Goal: Transaction & Acquisition: Book appointment/travel/reservation

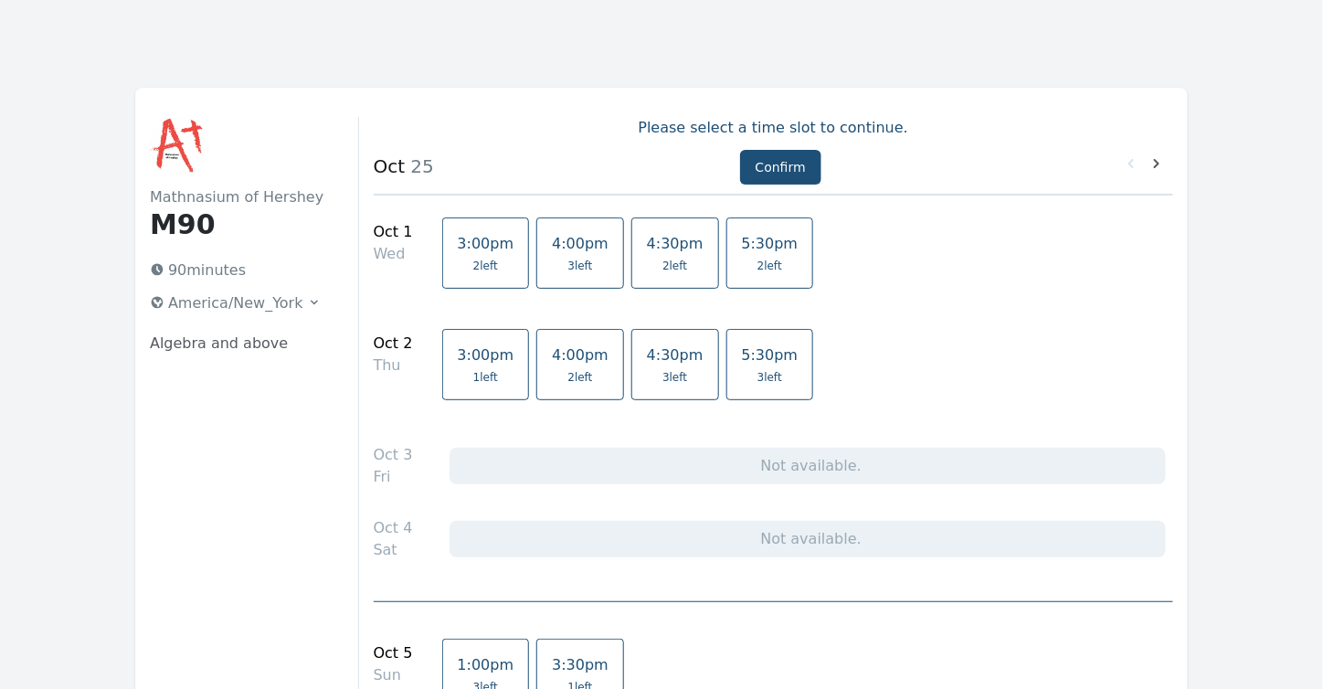
click at [647, 249] on span "4:30pm" at bounding box center [675, 243] width 57 height 17
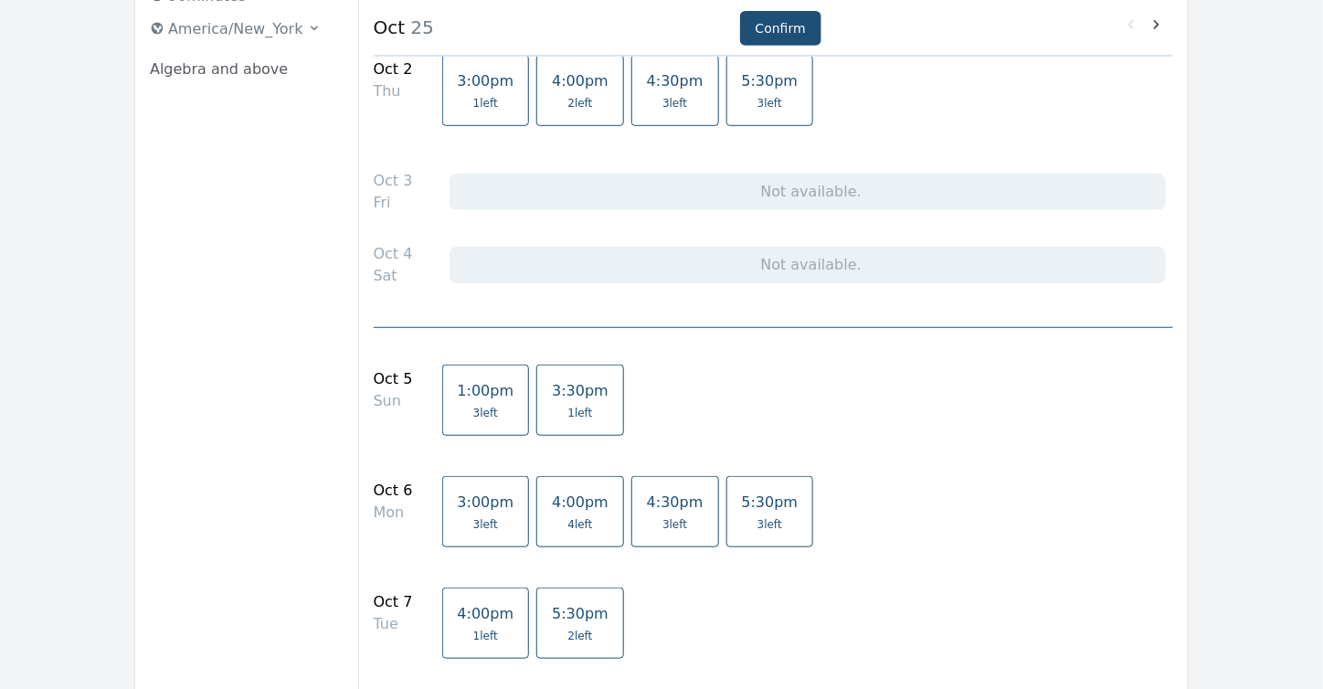
scroll to position [365, 0]
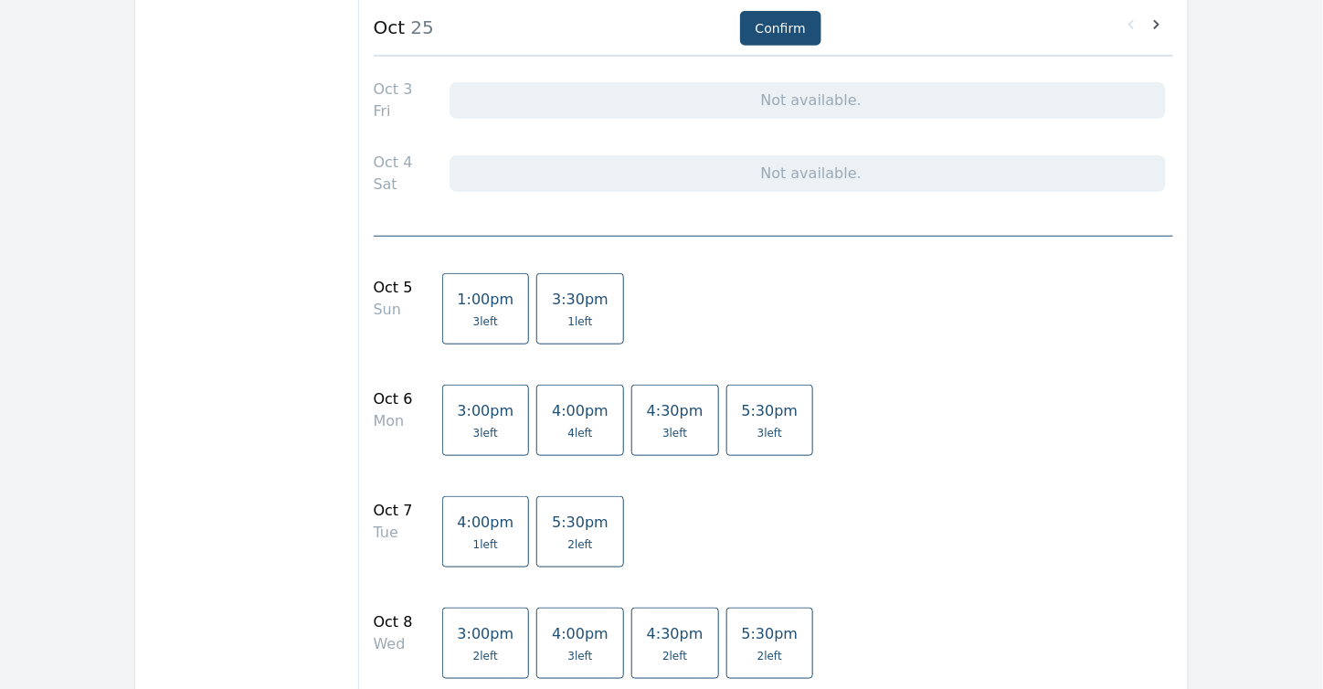
click at [563, 322] on span "1 left" at bounding box center [580, 321] width 57 height 15
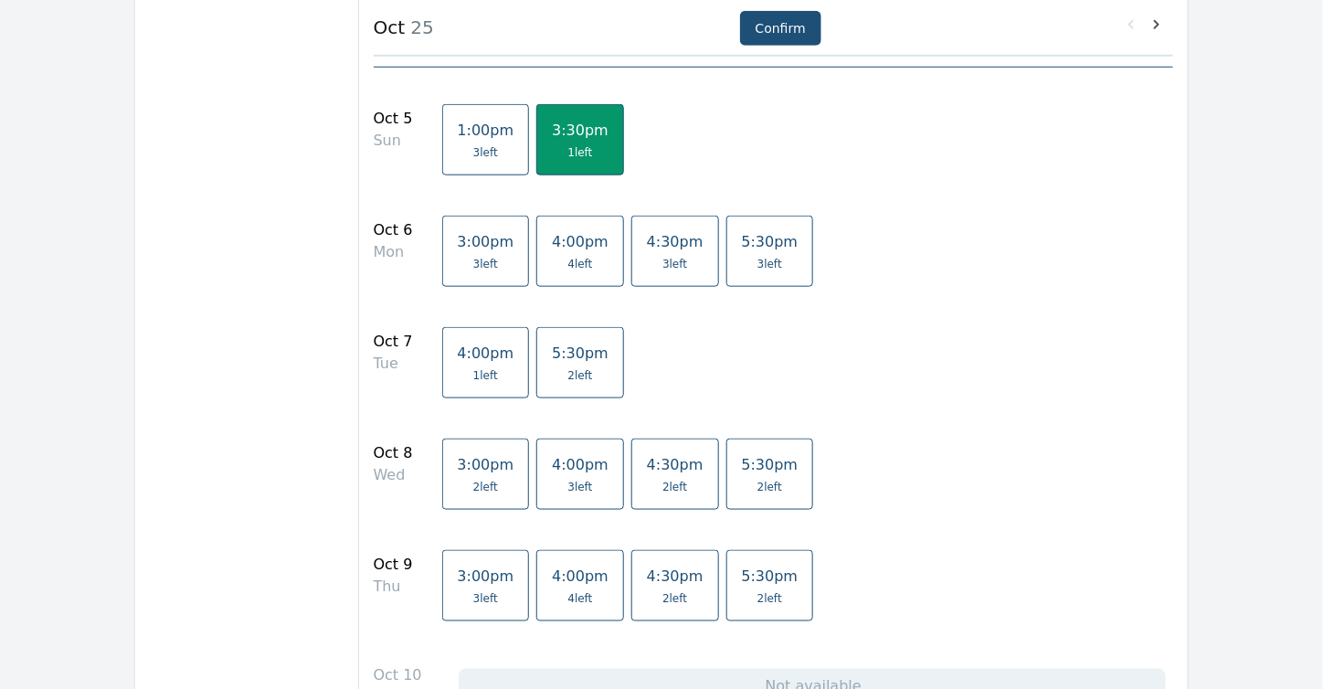
scroll to position [640, 0]
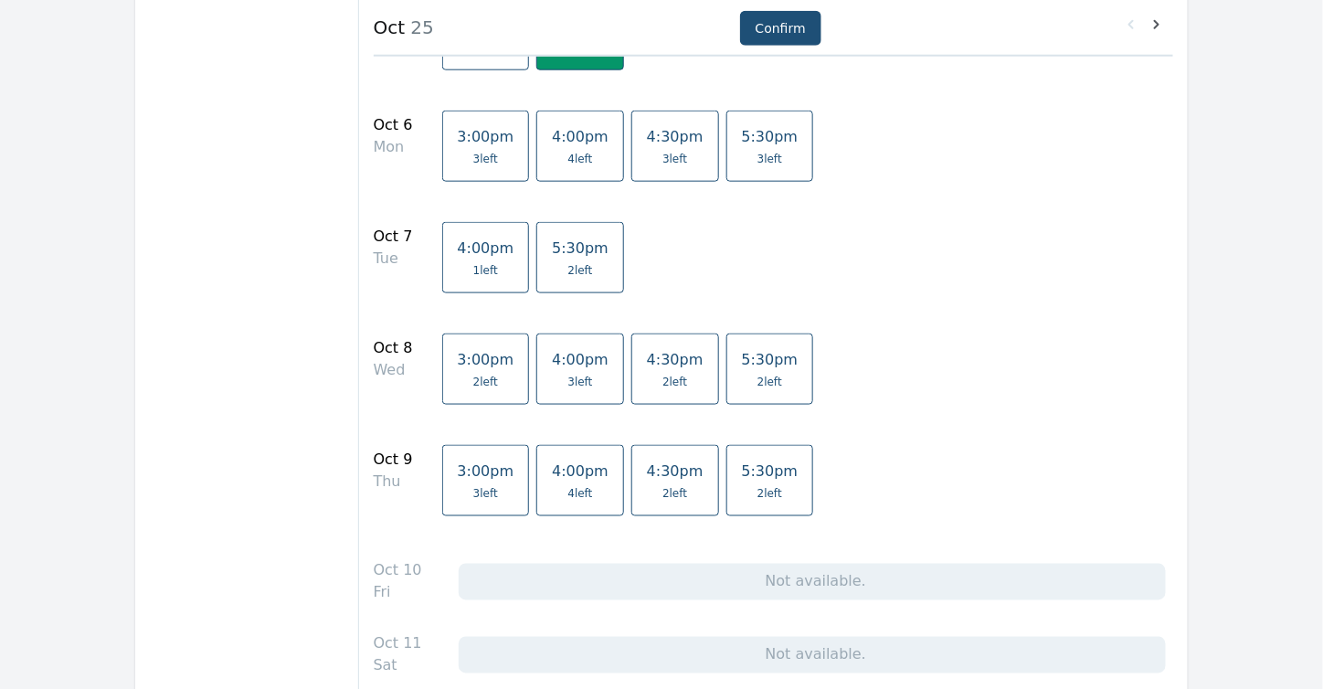
click at [662, 375] on span "2 left" at bounding box center [674, 382] width 25 height 15
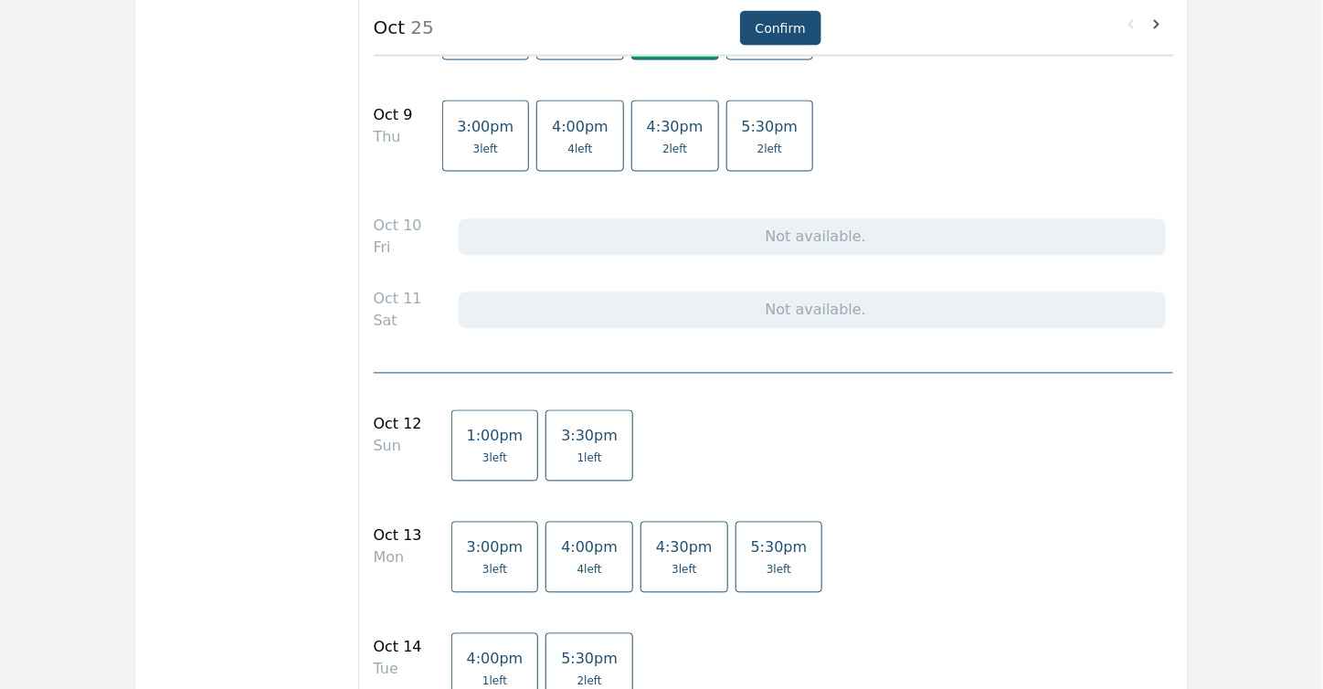
scroll to position [1005, 0]
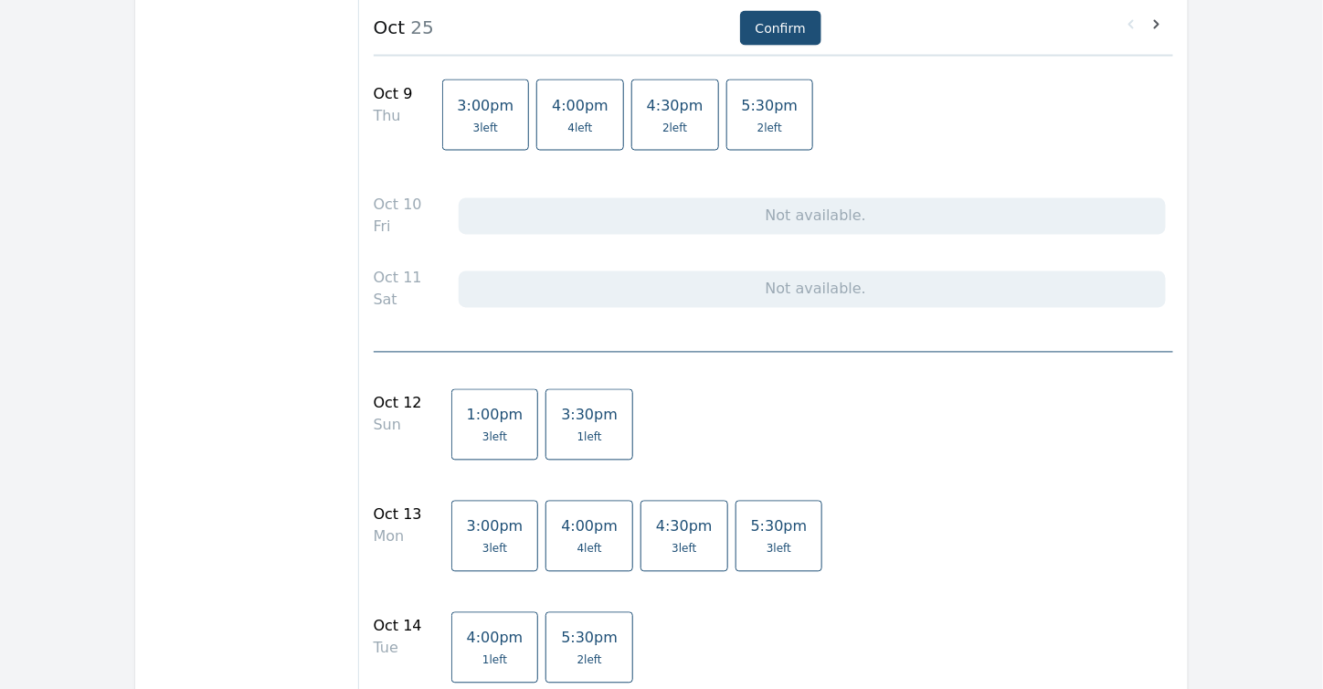
click at [561, 414] on span "3:30pm" at bounding box center [589, 415] width 57 height 17
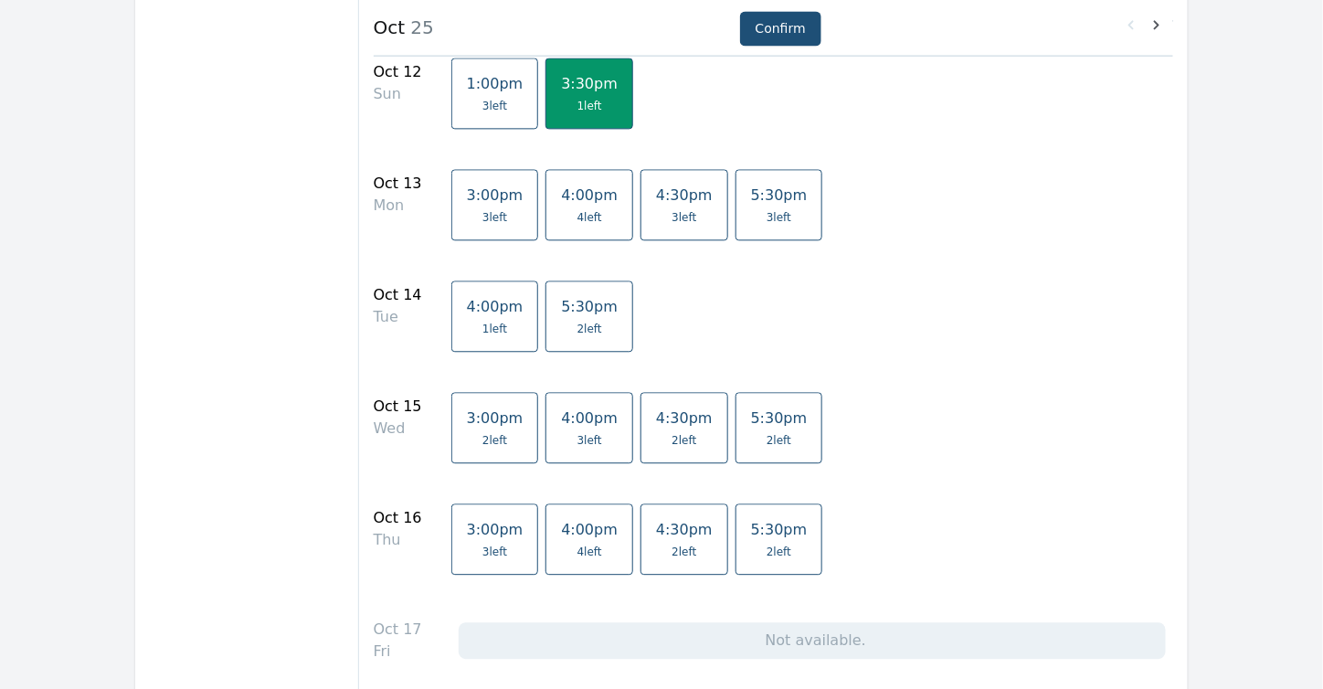
scroll to position [1371, 0]
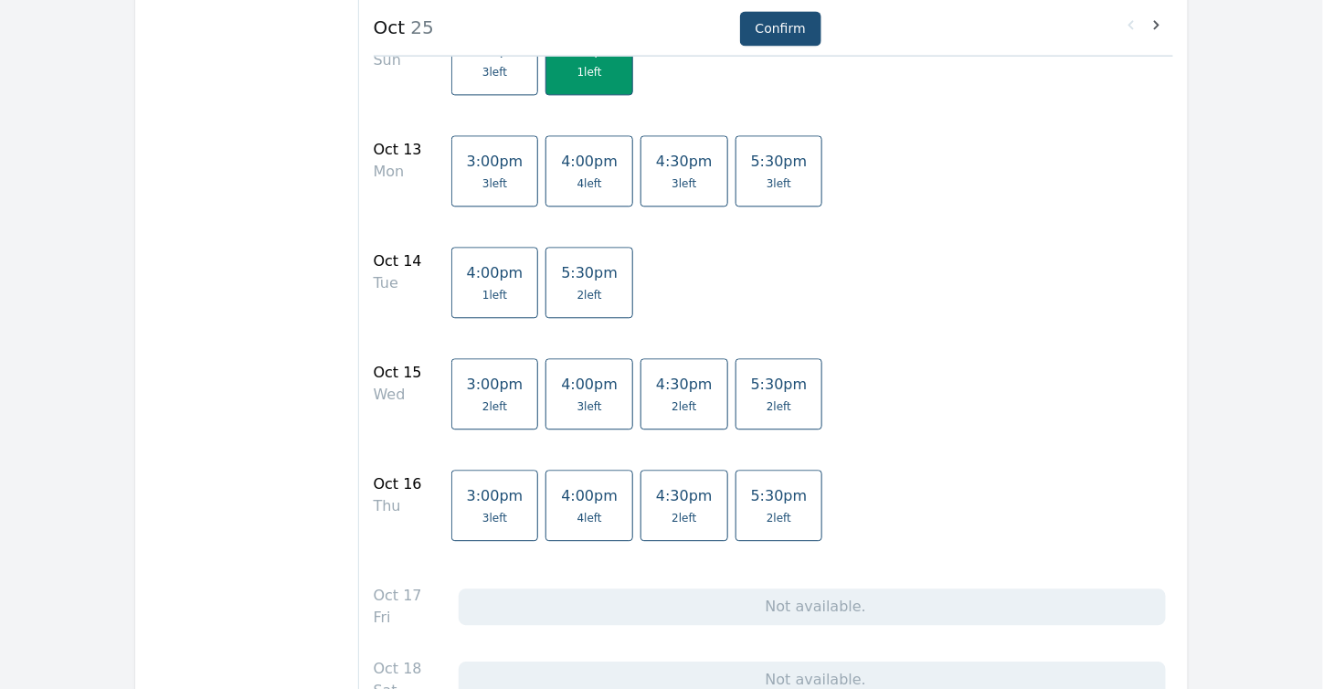
click at [656, 384] on span "4:30pm" at bounding box center [684, 384] width 57 height 17
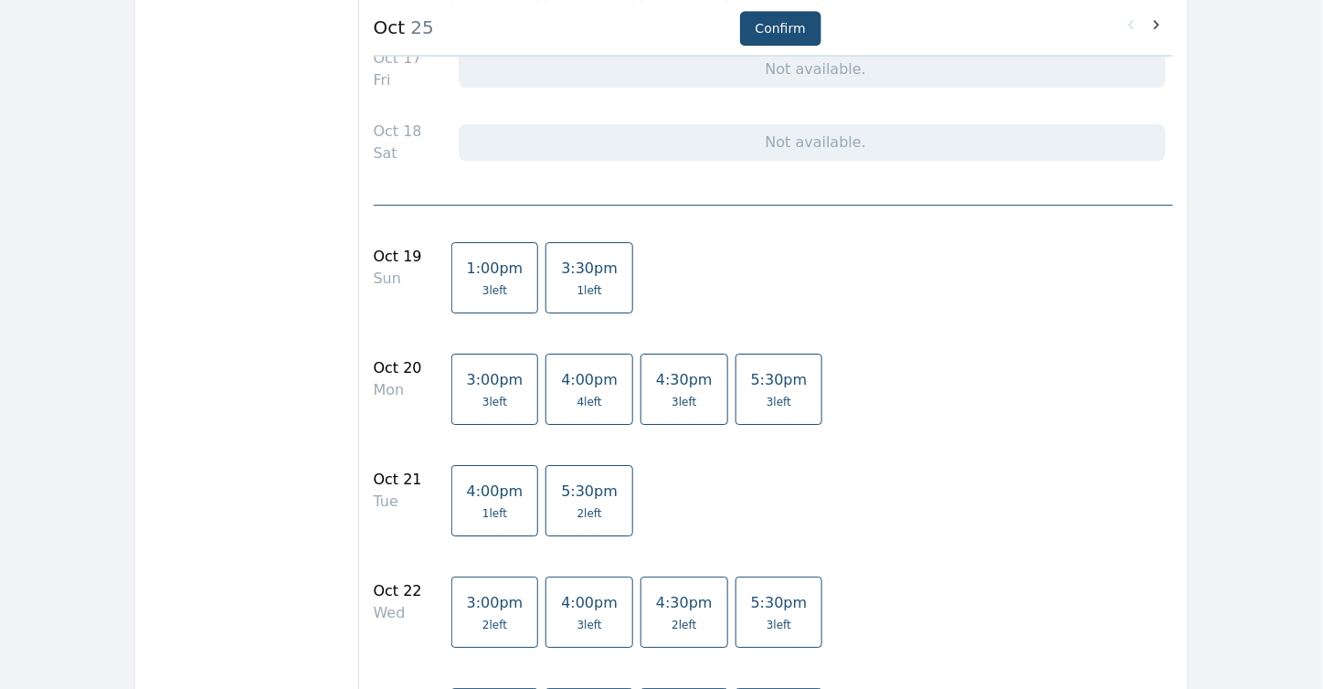
scroll to position [1919, 0]
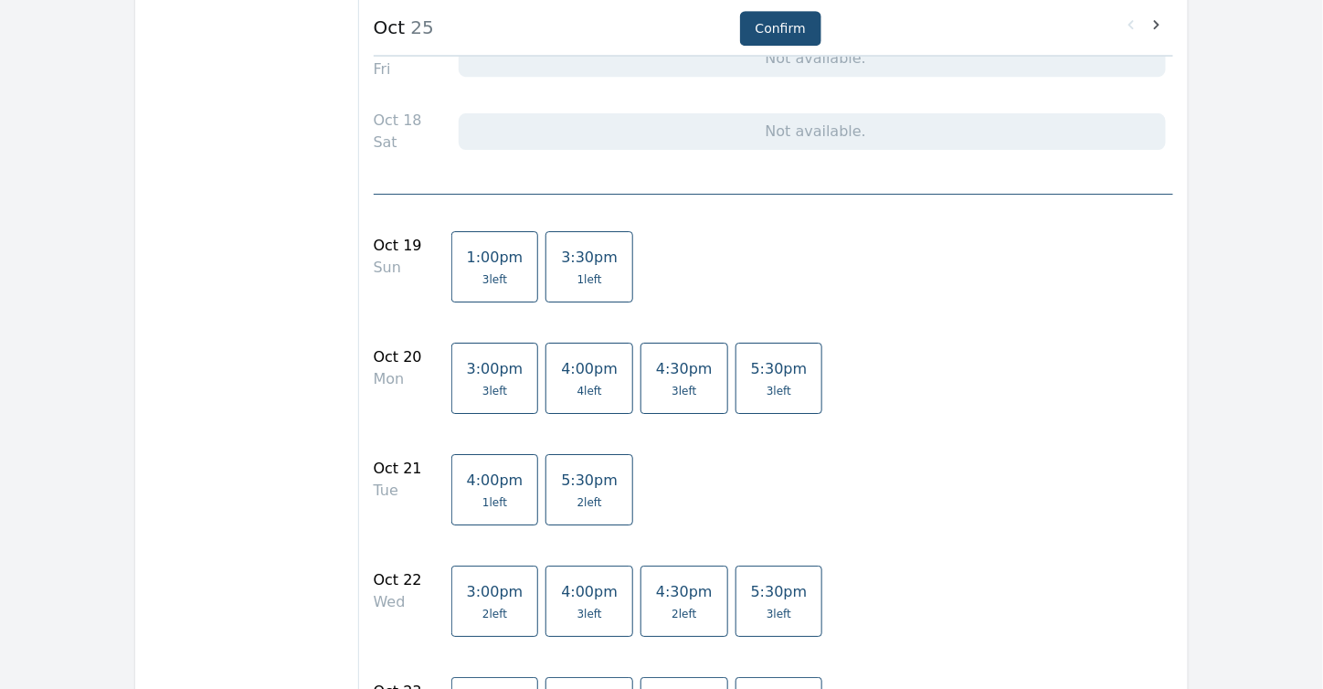
click at [556, 259] on link "3:30pm 1 left" at bounding box center [589, 266] width 88 height 71
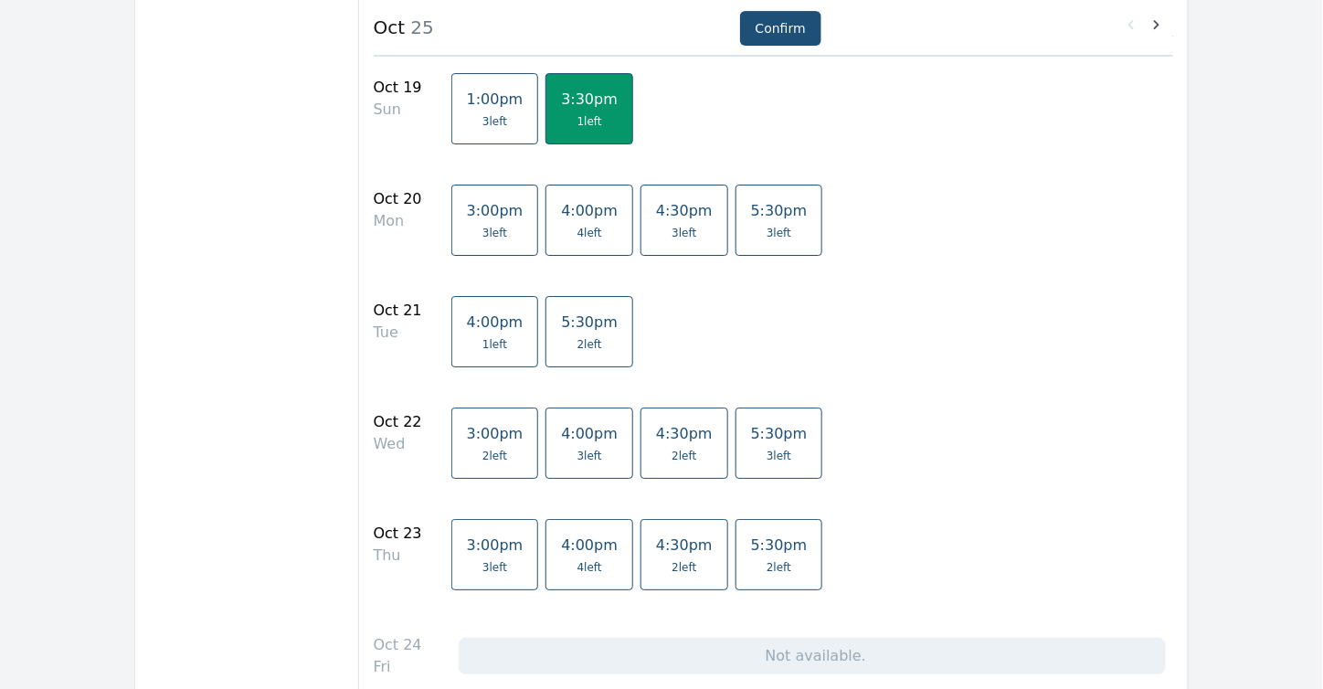
scroll to position [2101, 0]
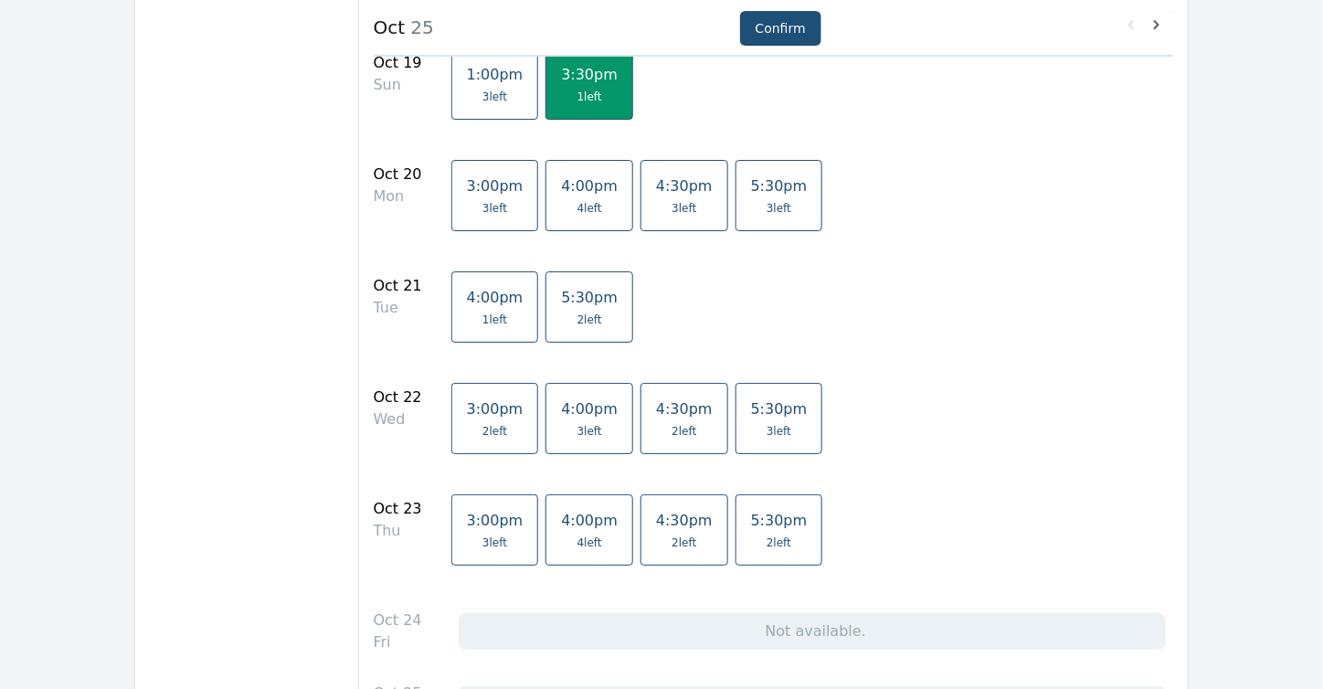
click at [672, 424] on span "2 left" at bounding box center [684, 431] width 25 height 15
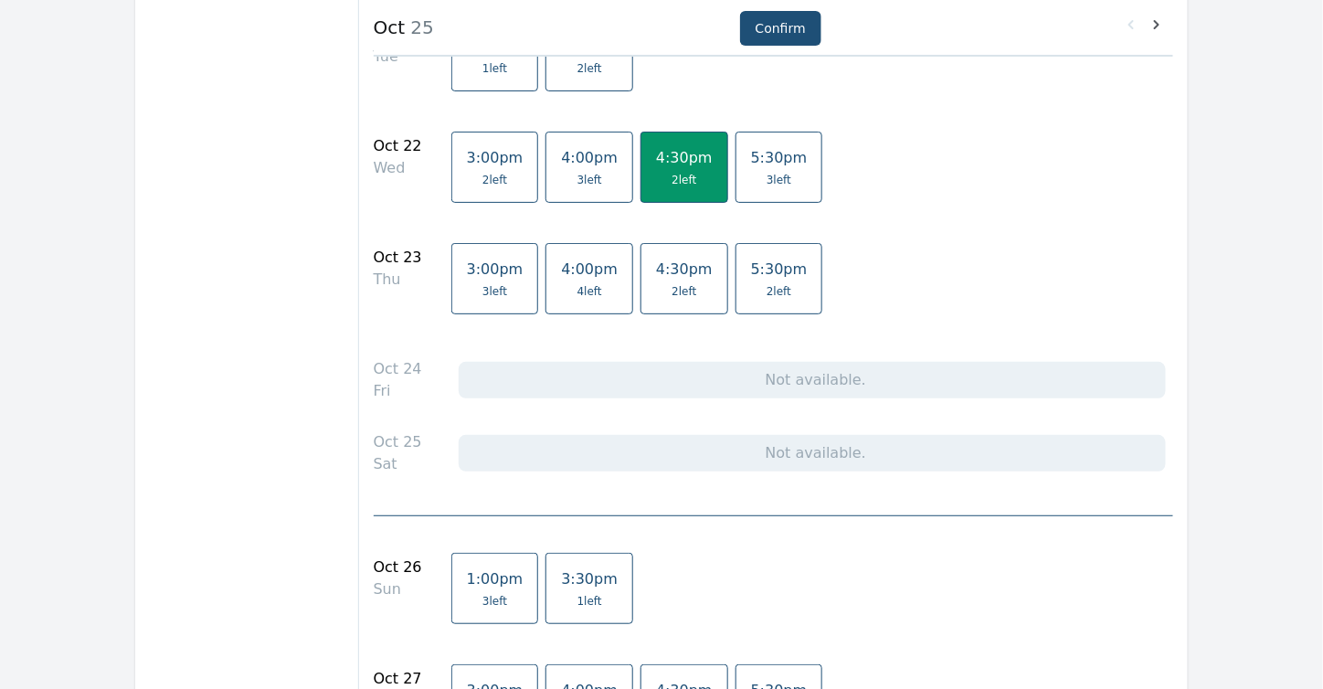
scroll to position [2467, 0]
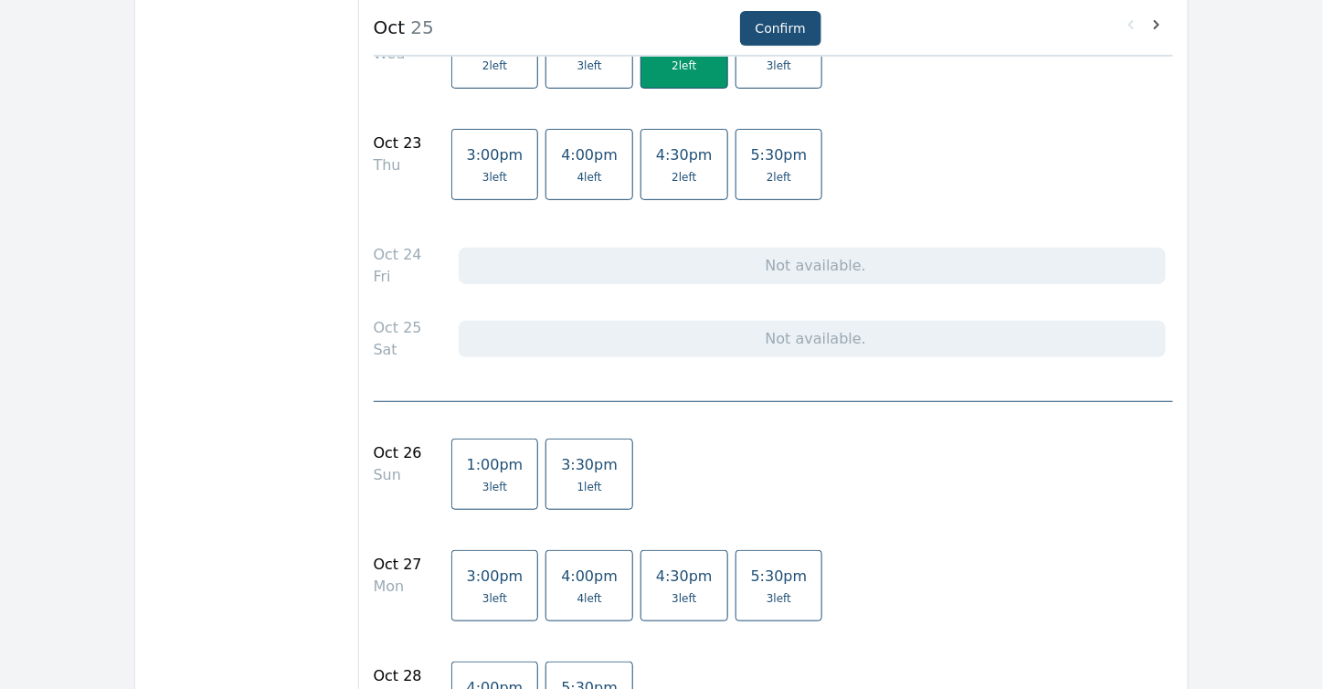
click at [575, 456] on span "3:30pm" at bounding box center [589, 464] width 57 height 17
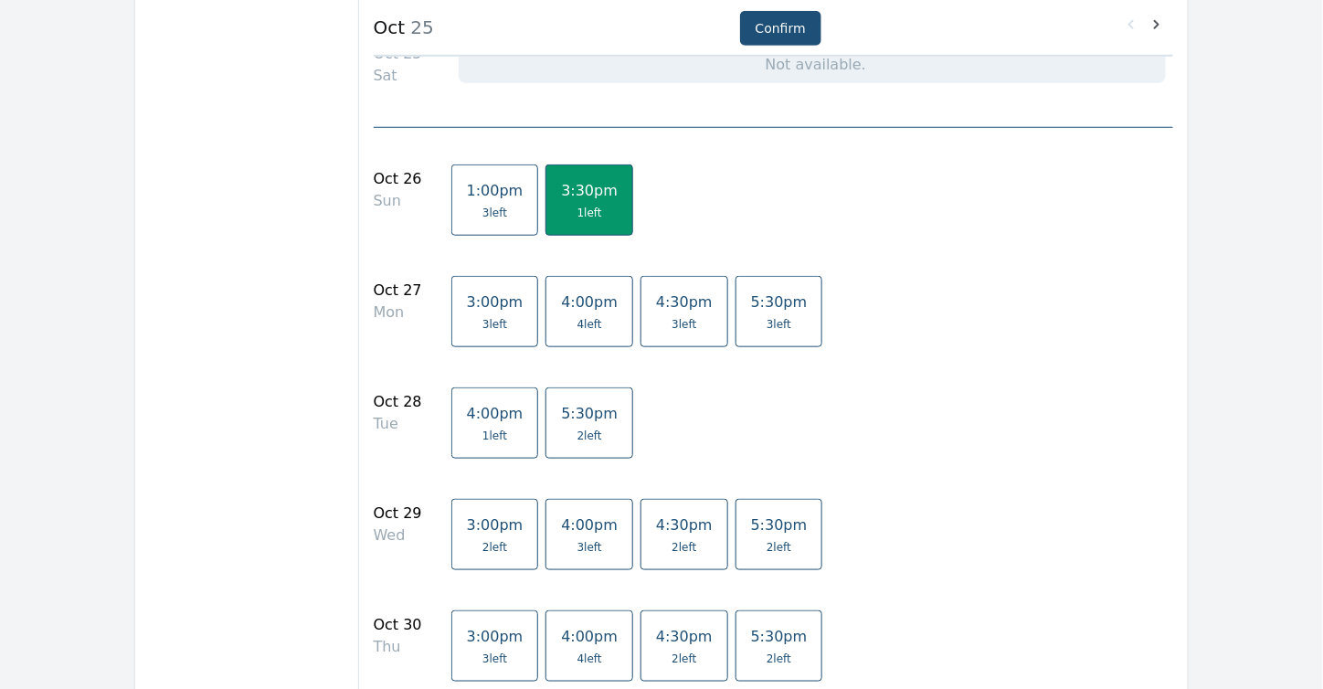
scroll to position [2832, 0]
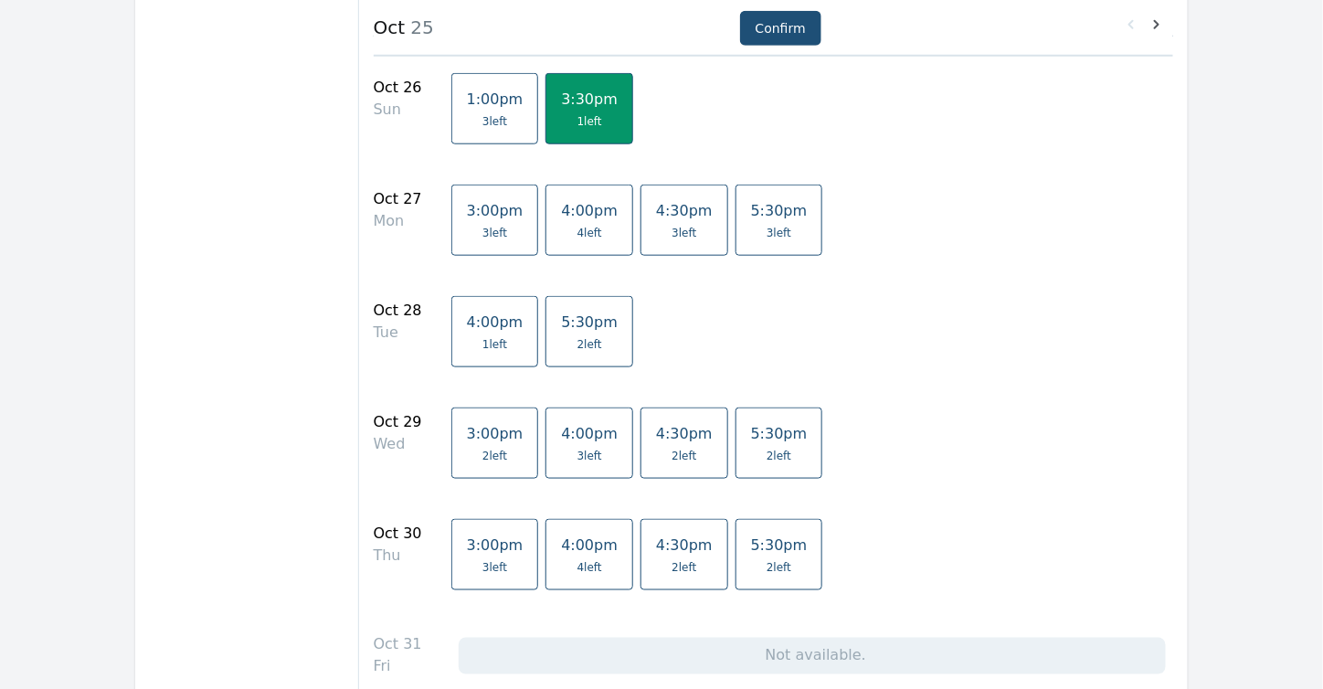
click at [672, 449] on span "2 left" at bounding box center [684, 456] width 25 height 15
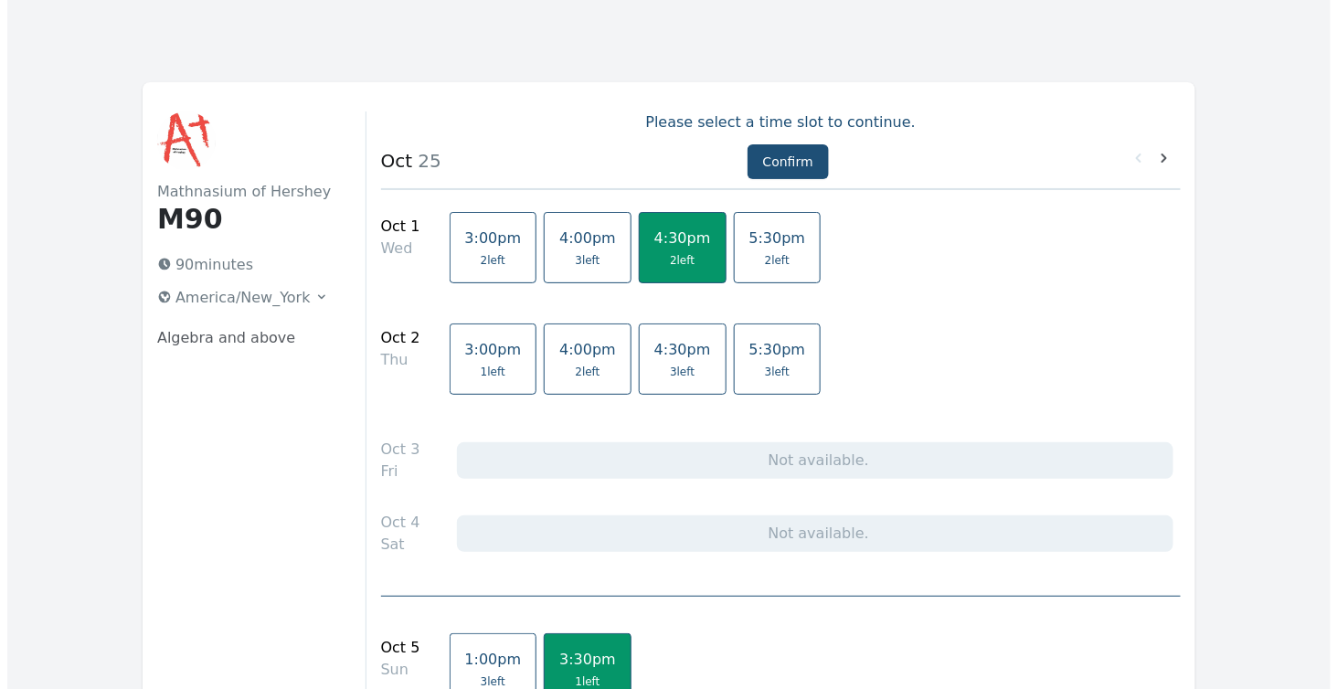
scroll to position [0, 0]
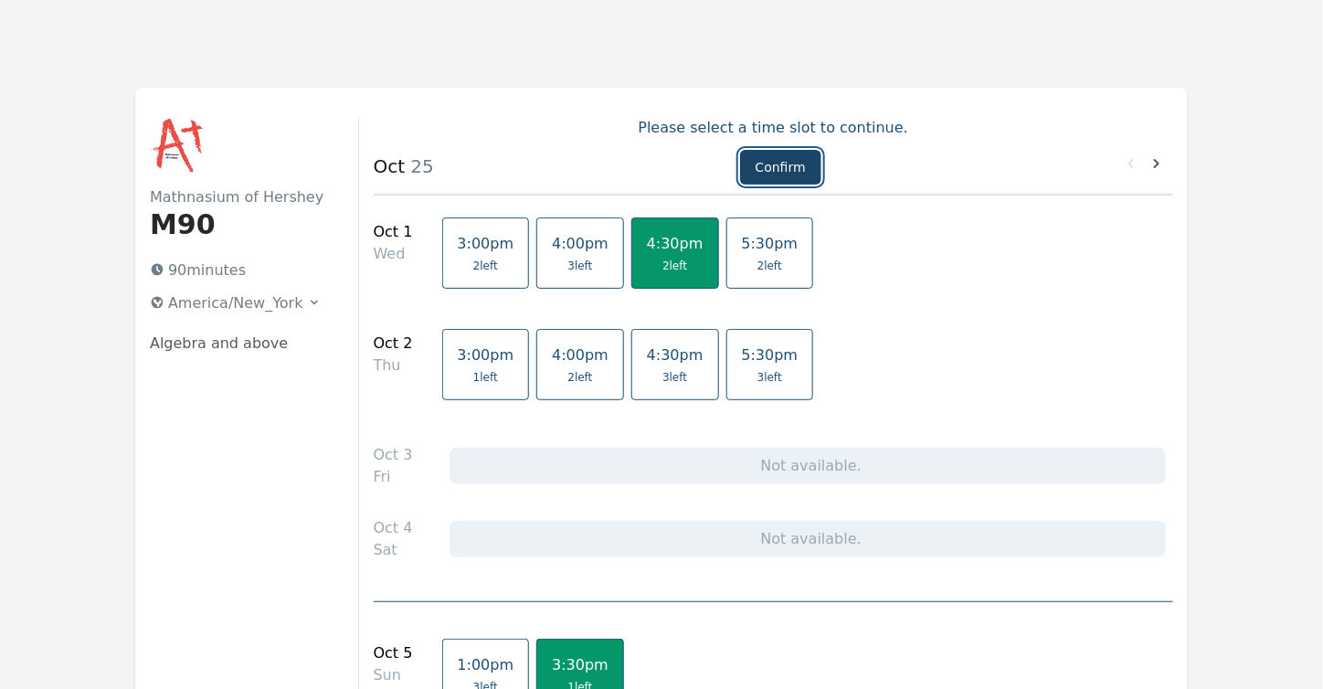
click at [778, 163] on button "Confirm" at bounding box center [780, 167] width 81 height 35
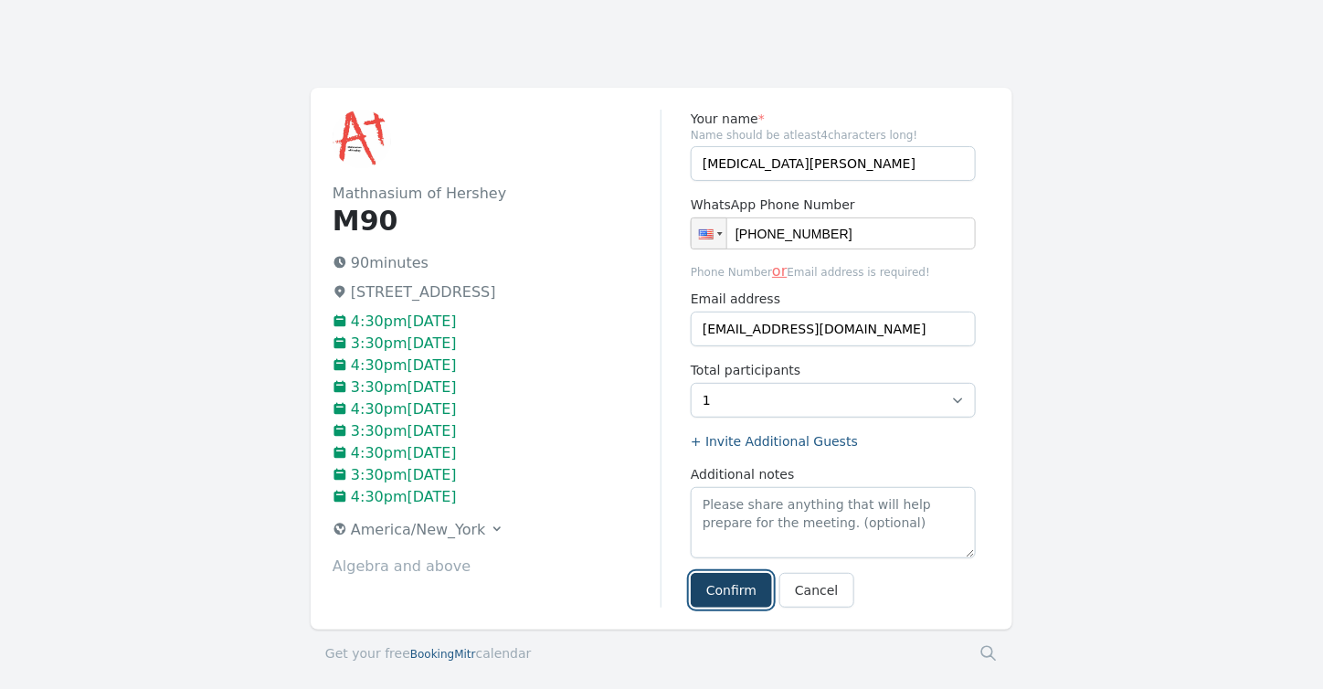
click at [724, 584] on button "Confirm" at bounding box center [731, 590] width 81 height 35
